Goal: Complete application form: Complete application form

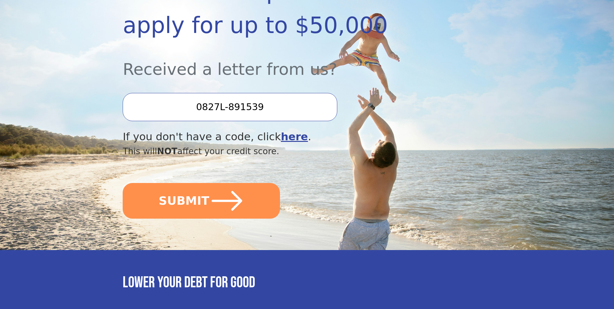
scroll to position [152, 0]
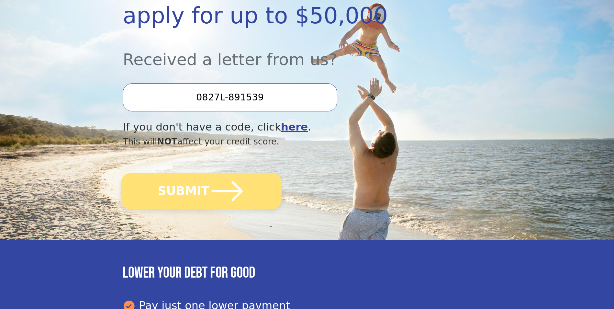
click at [203, 199] on button "SUBMIT" at bounding box center [201, 191] width 161 height 36
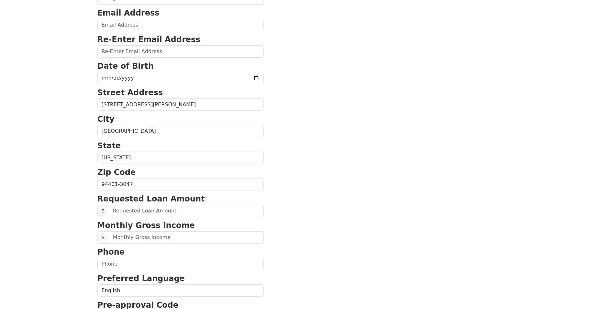
scroll to position [98, 0]
click at [176, 213] on input "text" at bounding box center [186, 211] width 155 height 12
type input "40,000.00"
click at [162, 242] on input "text" at bounding box center [186, 237] width 155 height 12
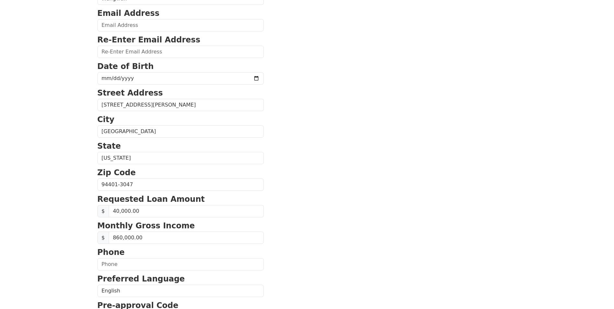
click at [157, 246] on form "First Name Onsiri Last Name Wangwun Email Address Re-Enter Email Address Date o…" at bounding box center [180, 185] width 166 height 462
click at [143, 239] on input "860,000.00" at bounding box center [186, 237] width 155 height 12
type input "86,000.00"
click at [187, 264] on input "text" at bounding box center [180, 264] width 166 height 12
click at [83, 210] on html "First Name Onsiri Last Name Wangwun Email Address Re-Enter Email Address Date o…" at bounding box center [307, 56] width 614 height 309
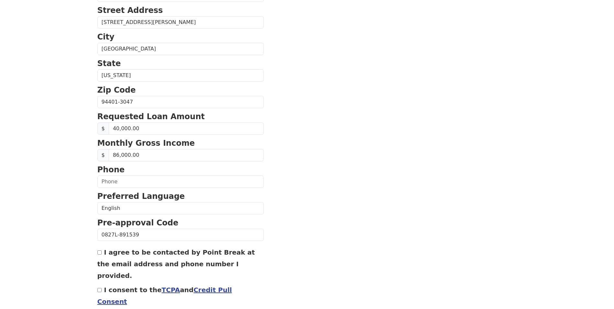
scroll to position [207, 0]
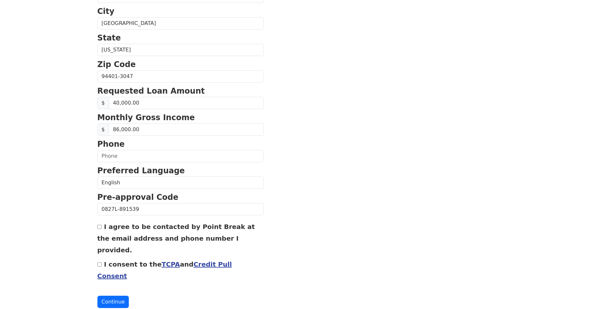
click at [99, 228] on input "I agree to be contacted by Point Break at the email address and phone number I …" at bounding box center [99, 227] width 4 height 4
drag, startPoint x: 115, startPoint y: 281, endPoint x: 147, endPoint y: 285, distance: 31.6
click at [147, 285] on form "First Name Onsiri Last Name Wangwun Email Address Re-Enter Email Address Date o…" at bounding box center [180, 77] width 166 height 462
click at [99, 231] on div "I agree to be contacted by Point Break at the email address and phone number I …" at bounding box center [180, 237] width 166 height 35
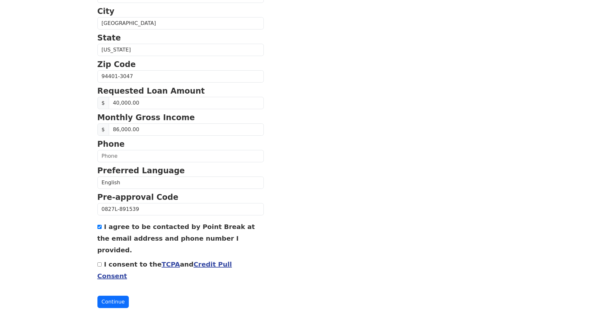
click at [101, 227] on input "I agree to be contacted by Point Break at the email address and phone number I …" at bounding box center [99, 227] width 4 height 4
checkbox input "true"
click at [121, 296] on button "Continue" at bounding box center [113, 302] width 32 height 12
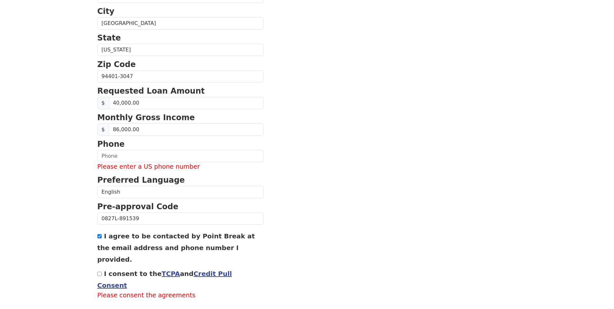
click at [99, 240] on div "I agree to be contacted by Point Break at the email address and phone number I …" at bounding box center [180, 247] width 166 height 35
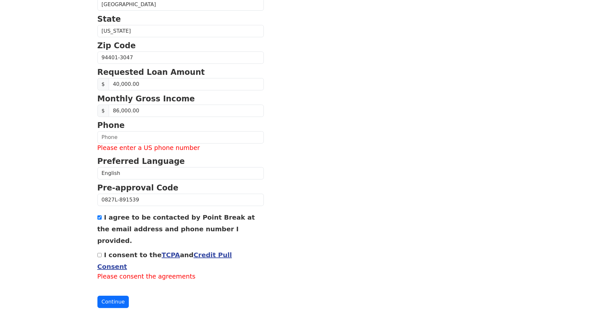
click at [100, 253] on input "I consent to the TCPA and Credit Pull Consent" at bounding box center [99, 255] width 4 height 4
checkbox input "true"
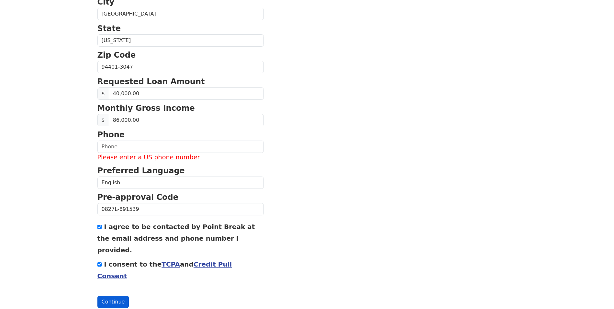
click at [122, 296] on button "Continue" at bounding box center [113, 302] width 32 height 12
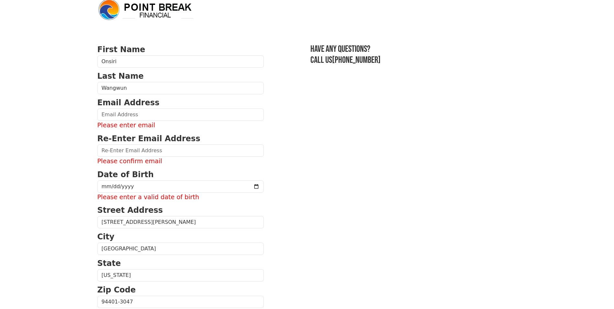
scroll to position [0, 0]
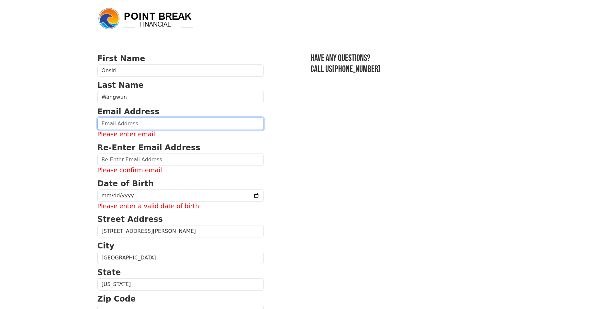
click at [118, 127] on input "email" at bounding box center [180, 124] width 166 height 12
type input "[EMAIL_ADDRESS][DOMAIN_NAME]"
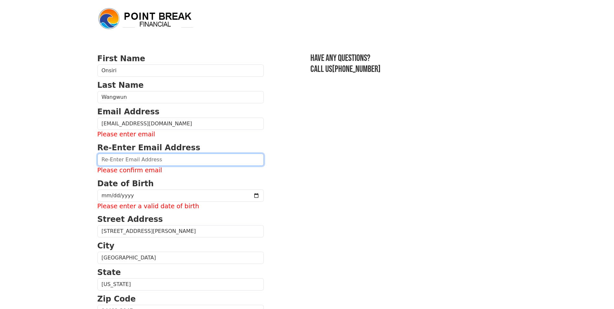
type input "[EMAIL_ADDRESS][DOMAIN_NAME]"
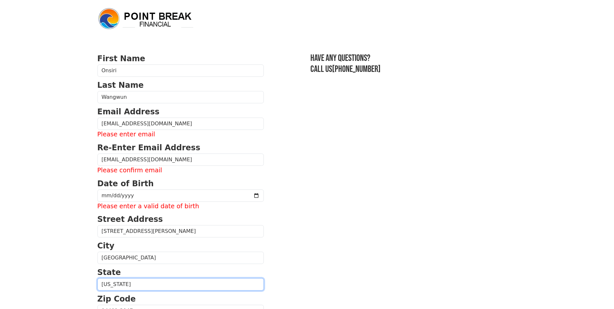
select select "GA"
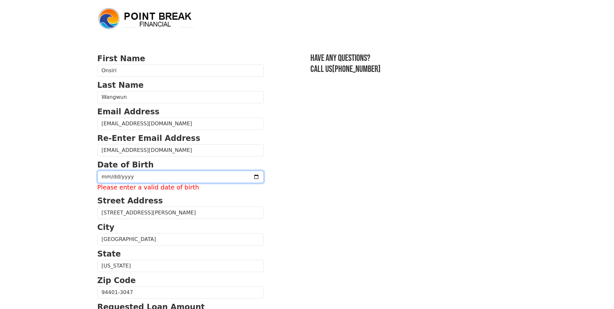
click at [143, 180] on input "date" at bounding box center [180, 177] width 166 height 12
type input "[DATE]"
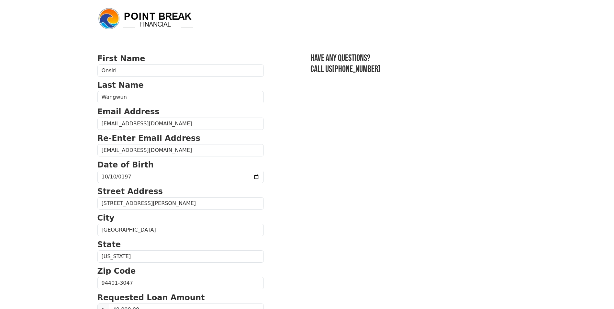
click at [342, 213] on section "First Name Onsiri Last Name Wangwun Email Address onsiri49@yahoo.com Re-Enter E…" at bounding box center [307, 288] width 420 height 471
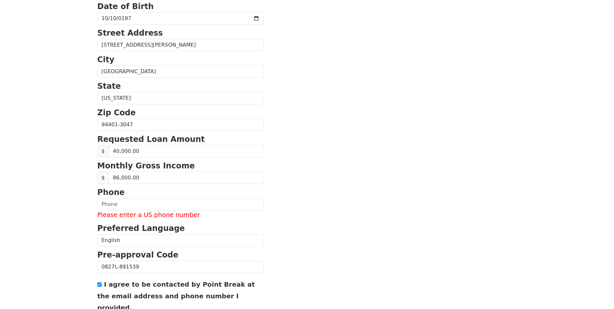
scroll to position [216, 0]
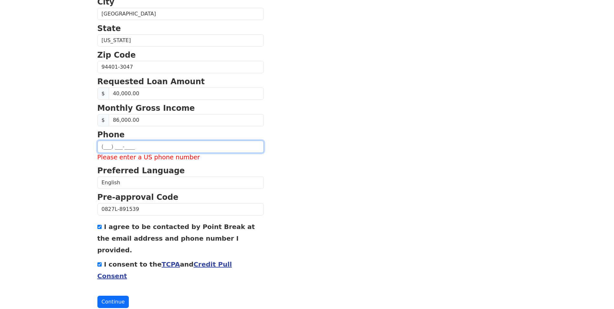
click at [140, 147] on input "text" at bounding box center [180, 147] width 166 height 12
click at [117, 147] on input "(165) 063-0763" at bounding box center [180, 147] width 166 height 12
click at [110, 145] on input "(165) 063-0763" at bounding box center [180, 147] width 166 height 12
click at [110, 146] on input "(165) 063-0763" at bounding box center [180, 147] width 166 height 12
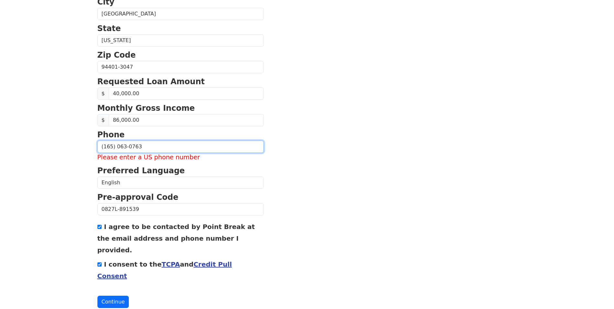
click at [110, 146] on input "(165) 063-0763" at bounding box center [180, 147] width 166 height 12
click at [152, 148] on input "(165) 063-0763" at bounding box center [180, 147] width 166 height 12
type input "(1__) ___-____"
type input "(165) 063-0763"
click at [294, 221] on section "First Name Onsiri Last Name Wangwun Email Address onsiri49@yahoo.com Re-Enter E…" at bounding box center [307, 72] width 420 height 471
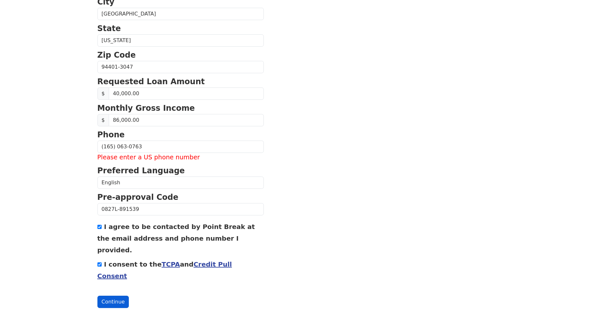
click at [123, 296] on button "Continue" at bounding box center [113, 302] width 32 height 12
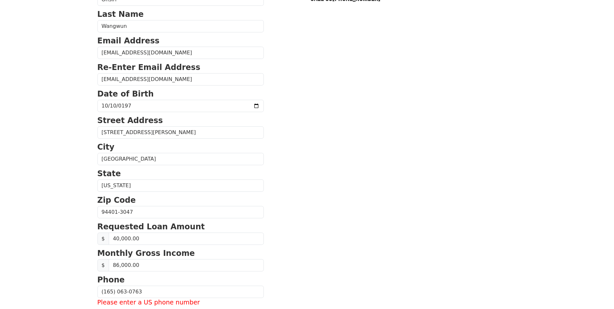
scroll to position [71, 0]
click at [126, 189] on select "Alabama Alaska Arizona Arkansas California Colorado Connecticut Delaware Distri…" at bounding box center [180, 186] width 166 height 12
select select "CA"
click at [97, 180] on select "Alabama Alaska Arizona Arkansas California Colorado Connecticut Delaware Distri…" at bounding box center [180, 186] width 166 height 12
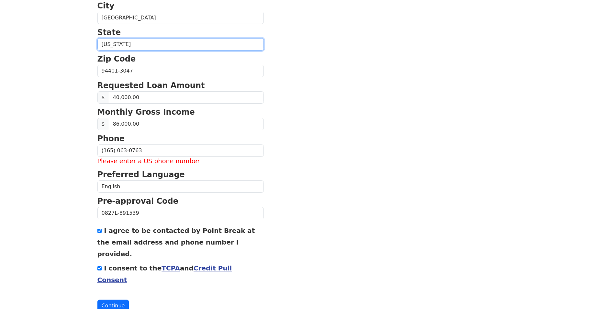
scroll to position [216, 0]
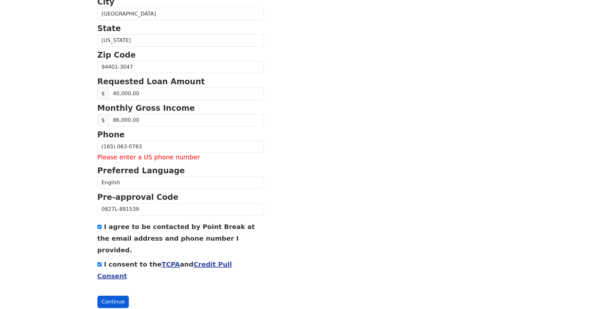
click at [119, 296] on button "Continue" at bounding box center [113, 302] width 32 height 12
drag, startPoint x: 119, startPoint y: 279, endPoint x: 120, endPoint y: 282, distance: 3.3
click at [120, 296] on button "Continue" at bounding box center [113, 302] width 32 height 12
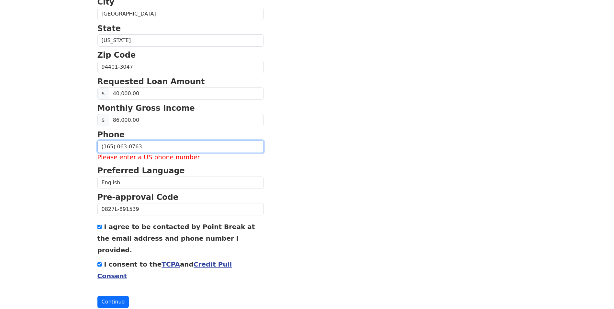
drag, startPoint x: 120, startPoint y: 282, endPoint x: 138, endPoint y: 152, distance: 131.3
click at [138, 152] on input "(165) 063-0763" at bounding box center [180, 147] width 166 height 12
type input "(1__) ___-____"
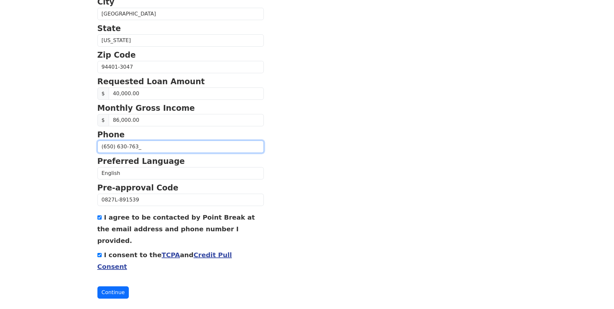
scroll to position [207, 0]
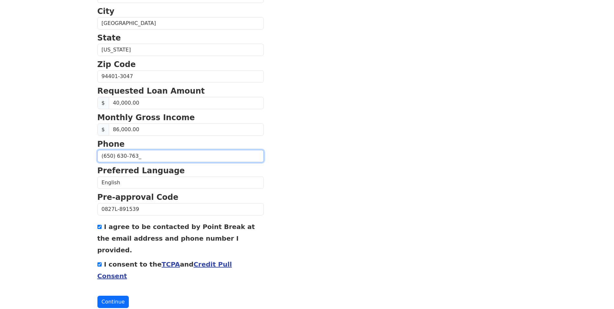
type input "(650) 630-7637"
click at [113, 296] on button "Continue" at bounding box center [113, 302] width 32 height 12
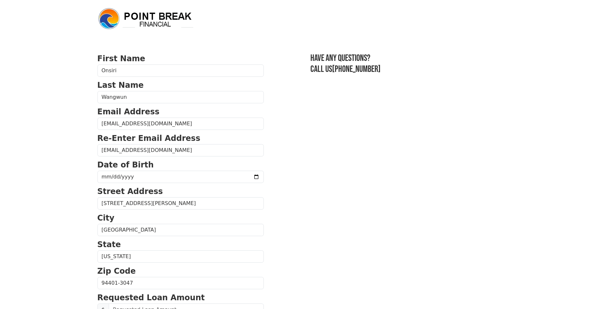
scroll to position [207, 0]
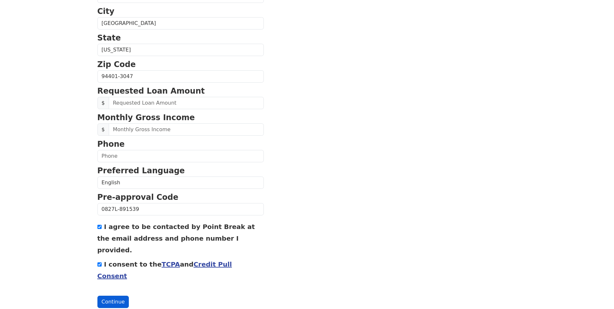
click at [121, 296] on button "Continue" at bounding box center [113, 302] width 32 height 12
